Goal: Book appointment/travel/reservation

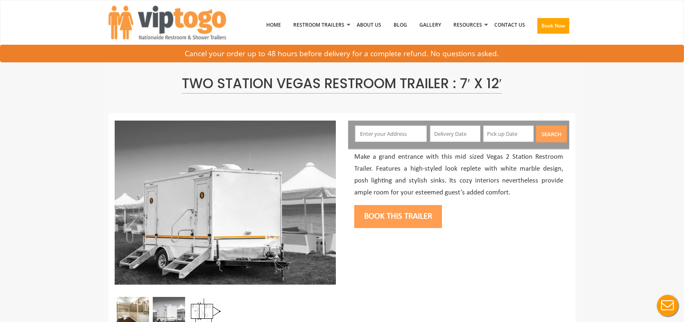
click at [376, 133] on input "text" at bounding box center [391, 133] width 72 height 16
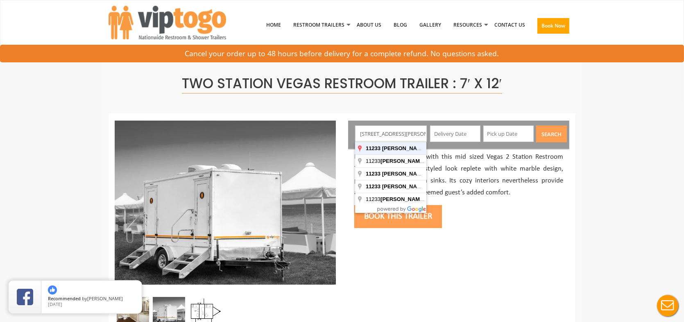
type input "[STREET_ADDRESS][PERSON_NAME]"
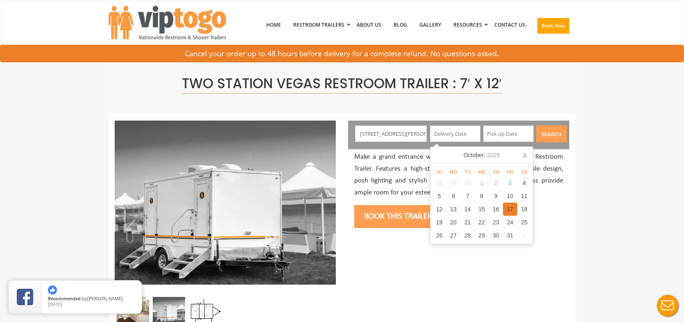
click at [512, 200] on div "10" at bounding box center [510, 195] width 14 height 13
type input "[DATE]"
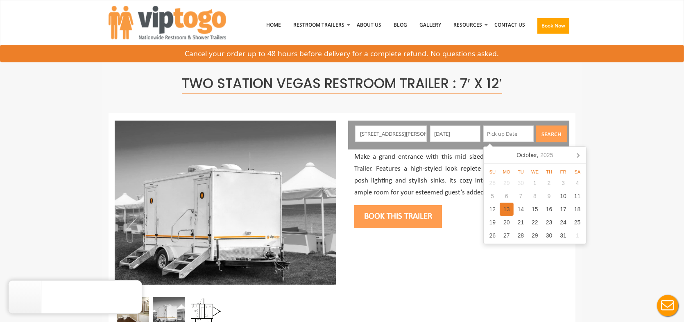
click at [505, 212] on div "13" at bounding box center [507, 208] width 14 height 13
type input "[DATE]"
click at [553, 131] on button "Search" at bounding box center [551, 133] width 31 height 17
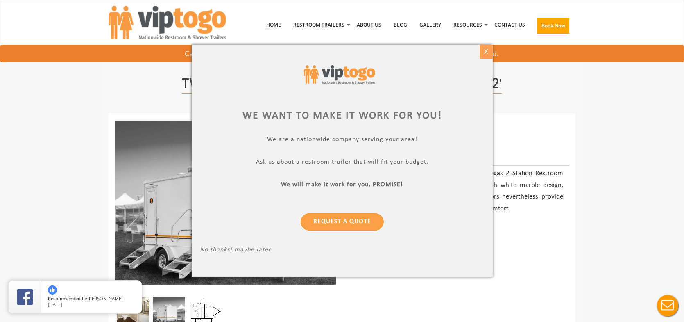
click at [491, 53] on div "X" at bounding box center [486, 52] width 13 height 14
